Goal: Task Accomplishment & Management: Manage account settings

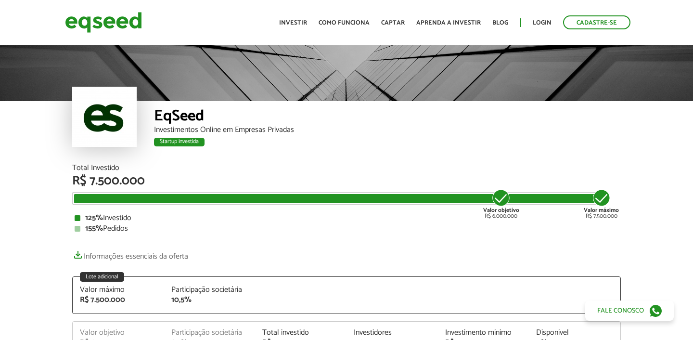
click at [543, 24] on link "Login" at bounding box center [542, 23] width 19 height 6
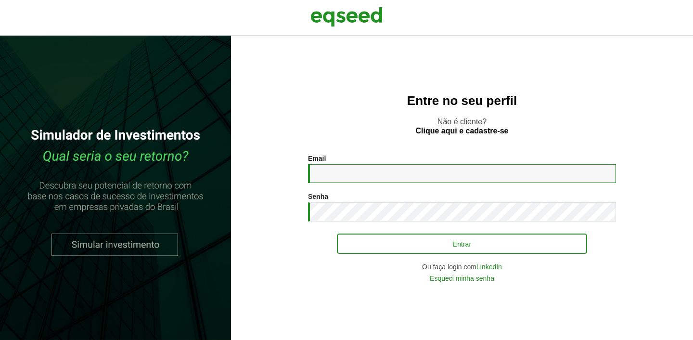
type input "**********"
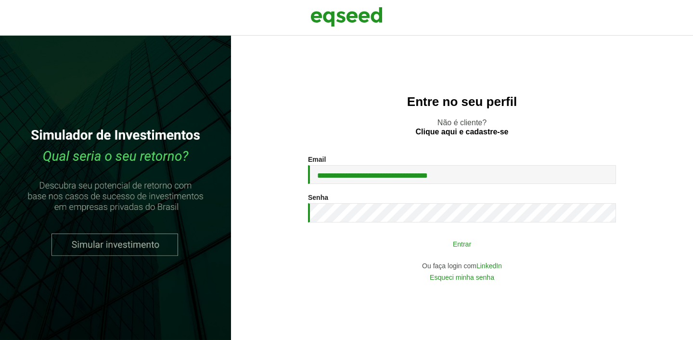
click at [418, 247] on button "Entrar" at bounding box center [462, 243] width 250 height 18
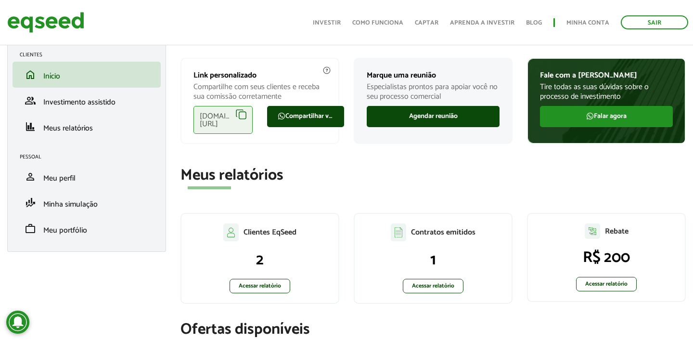
scroll to position [43, 0]
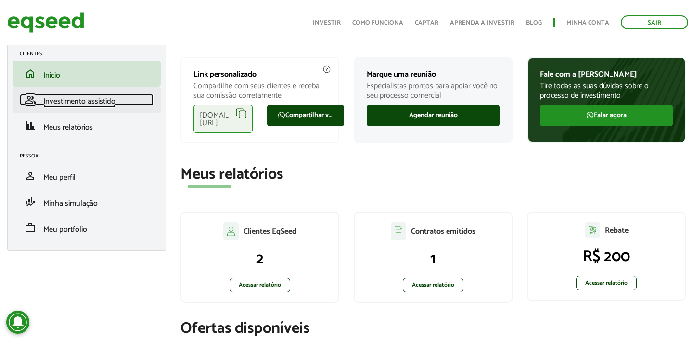
click at [90, 104] on span "Investimento assistido" at bounding box center [79, 101] width 72 height 13
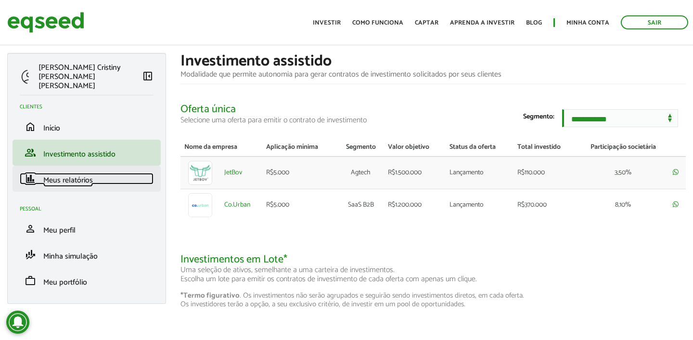
click at [72, 175] on span "Meus relatórios" at bounding box center [68, 180] width 50 height 13
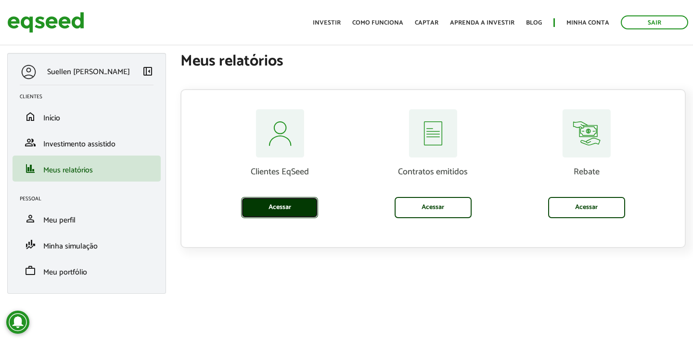
click at [290, 210] on link "Acessar" at bounding box center [279, 207] width 77 height 21
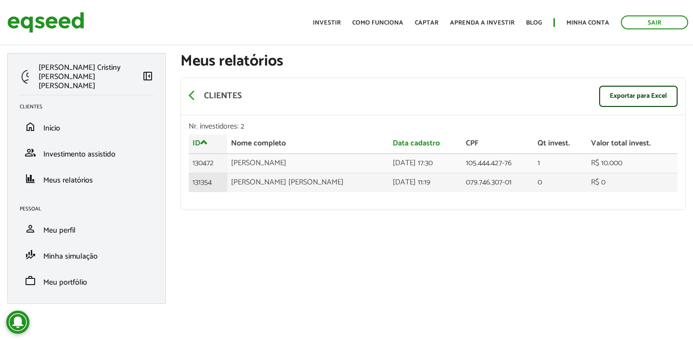
click at [284, 183] on td "[PERSON_NAME] [PERSON_NAME]" at bounding box center [307, 182] width 161 height 19
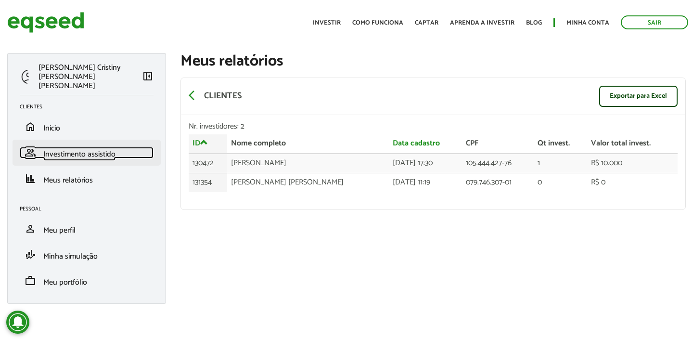
click at [50, 148] on span "Investimento assistido" at bounding box center [79, 154] width 72 height 13
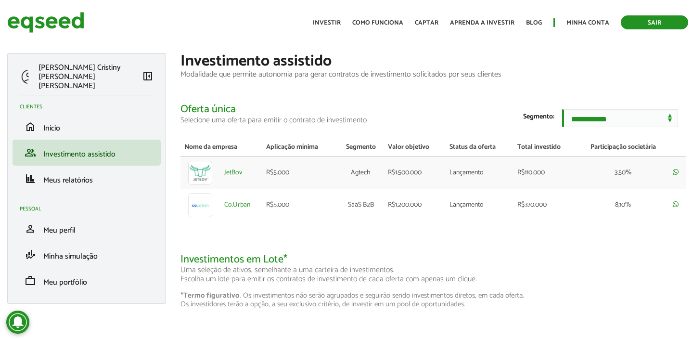
click at [654, 22] on link "Sair" at bounding box center [654, 22] width 67 height 14
